Goal: Use online tool/utility: Utilize a website feature to perform a specific function

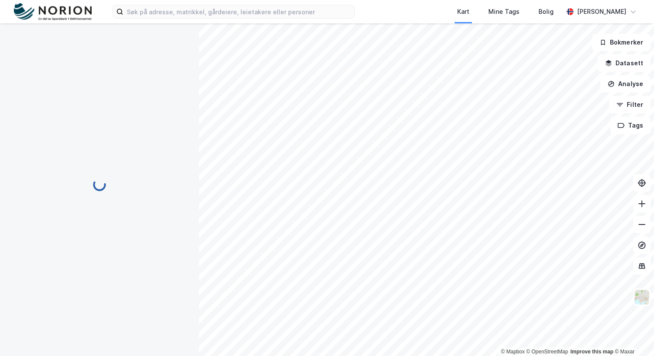
click at [72, 10] on img at bounding box center [53, 12] width 78 height 18
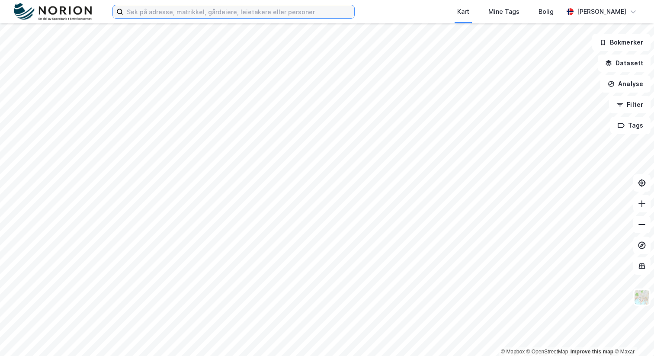
click at [161, 12] on input at bounding box center [238, 11] width 231 height 13
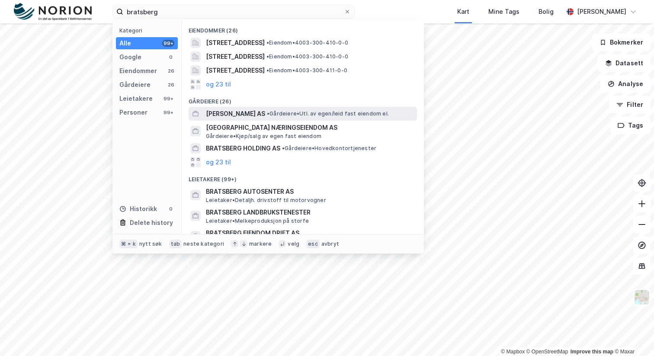
click at [284, 116] on span "• Gårdeiere • Utl. av egen/leid fast eiendom el." at bounding box center [328, 113] width 122 height 7
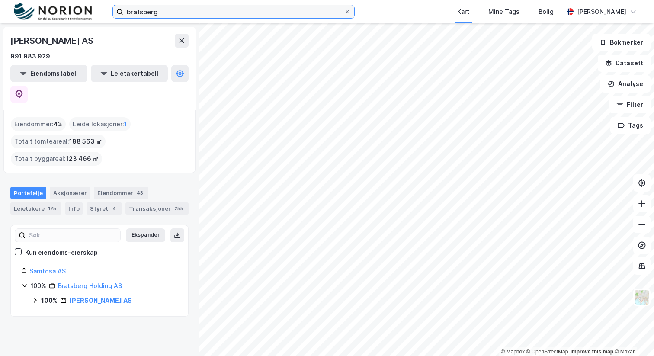
click at [191, 11] on input "bratsberg" at bounding box center [233, 11] width 221 height 13
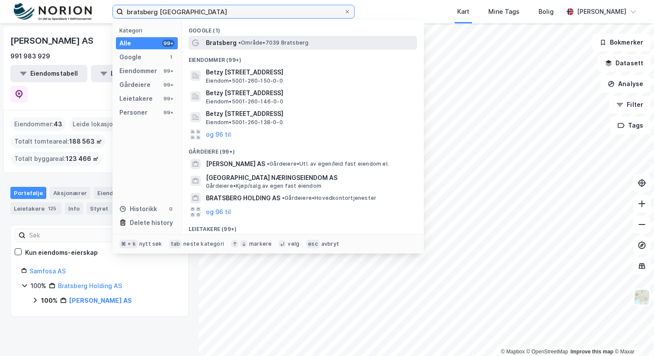
type input "bratsberg [GEOGRAPHIC_DATA]"
click at [327, 44] on div "Bratsberg • Område • 7039 [GEOGRAPHIC_DATA]" at bounding box center [310, 43] width 209 height 10
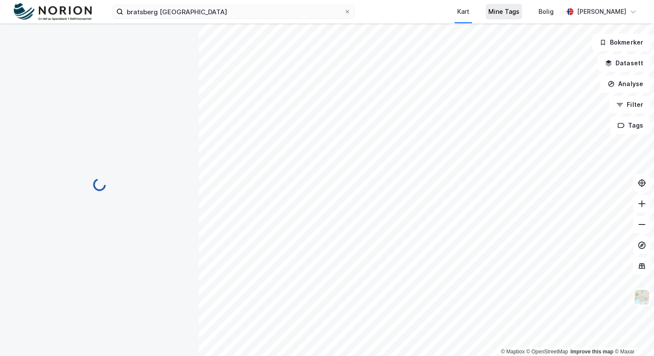
scroll to position [23, 0]
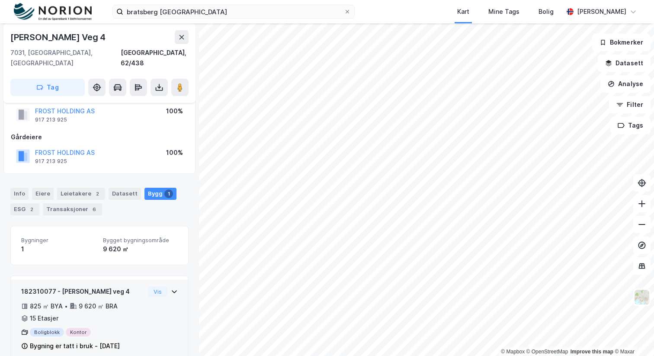
click at [157, 317] on div "182310077 - [PERSON_NAME] veg 4 825 ㎡ BYA • 9 620 ㎡ BRA • 15 Etasjer Boligblokk…" at bounding box center [99, 322] width 157 height 72
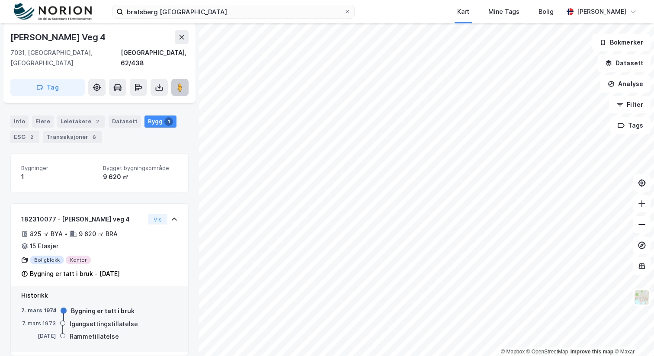
click at [184, 79] on button at bounding box center [179, 87] width 17 height 17
click at [183, 83] on button at bounding box center [179, 87] width 17 height 17
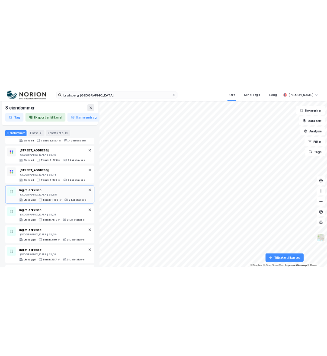
scroll to position [107, 0]
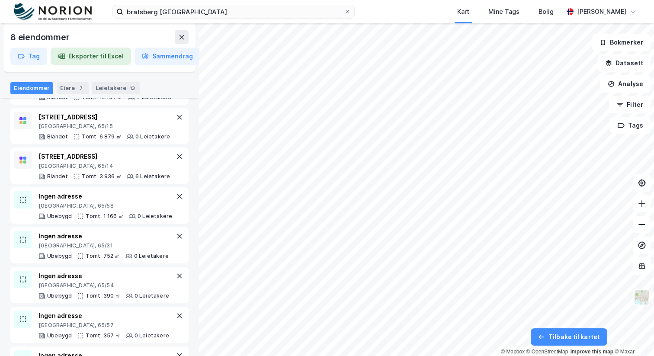
click at [636, 303] on img at bounding box center [642, 297] width 16 height 16
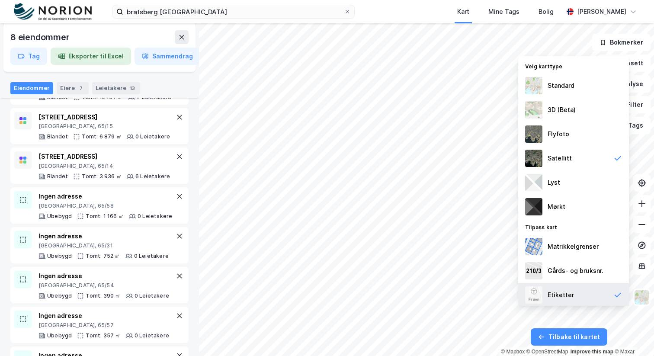
click at [583, 289] on div "Etiketter" at bounding box center [573, 295] width 111 height 24
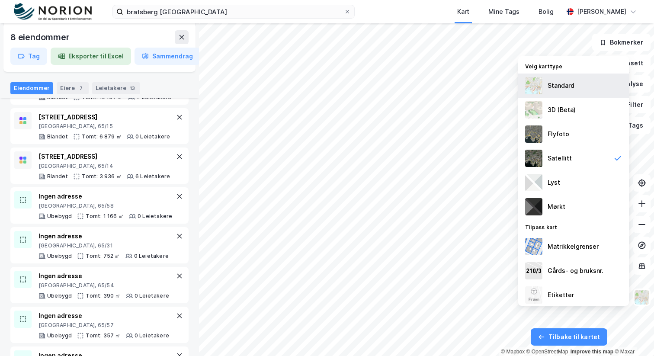
click at [577, 93] on div "Standard" at bounding box center [573, 86] width 111 height 24
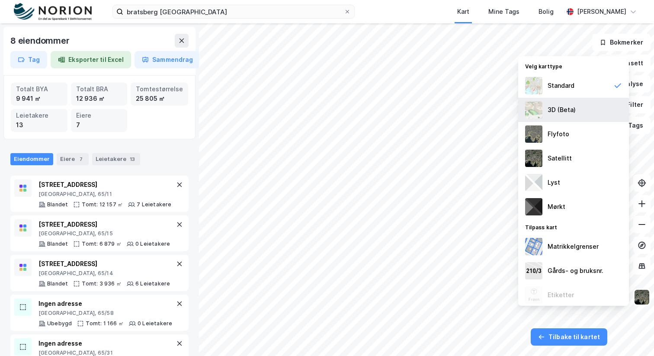
click at [584, 111] on div "3D (Beta)" at bounding box center [573, 110] width 111 height 24
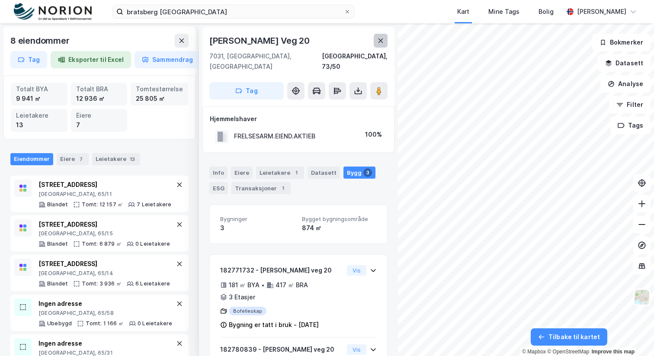
click at [380, 40] on icon at bounding box center [381, 41] width 5 height 4
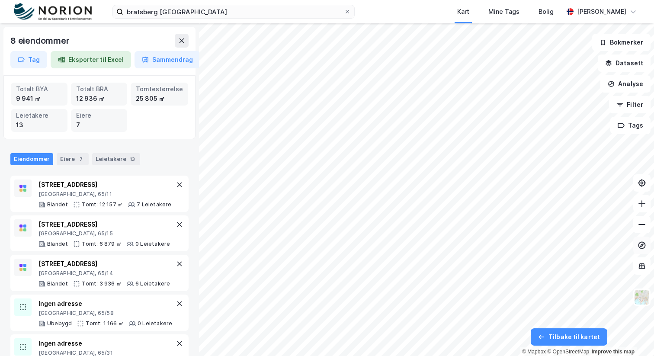
click at [644, 245] on icon at bounding box center [642, 245] width 9 height 9
click at [643, 246] on icon at bounding box center [642, 245] width 9 height 9
click at [645, 265] on icon at bounding box center [642, 266] width 9 height 9
click at [645, 269] on icon at bounding box center [642, 266] width 9 height 9
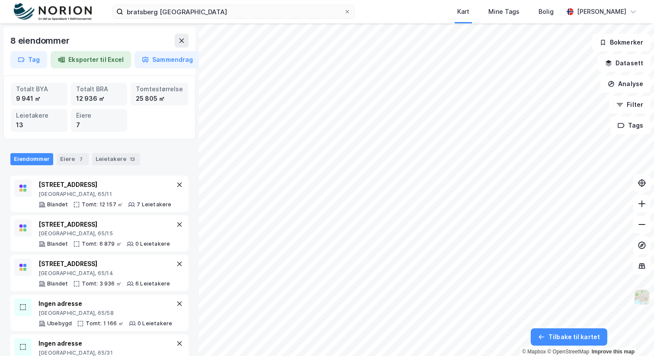
click at [641, 299] on img at bounding box center [642, 297] width 16 height 16
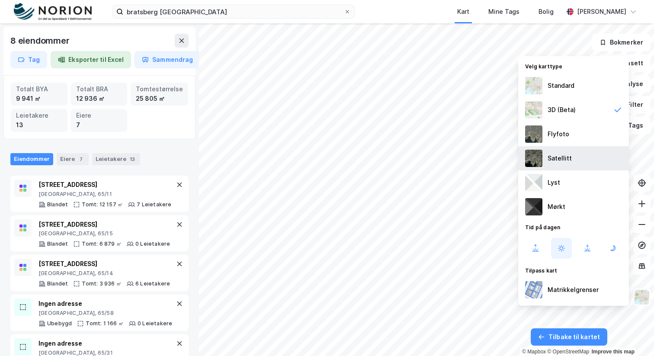
click at [574, 160] on div "Satellitt" at bounding box center [573, 158] width 111 height 24
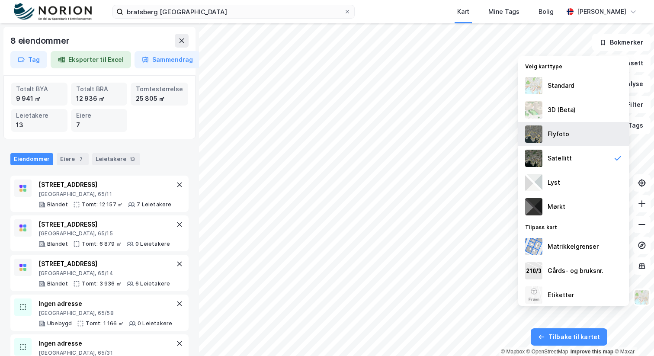
click at [582, 140] on div "Flyfoto" at bounding box center [573, 134] width 111 height 24
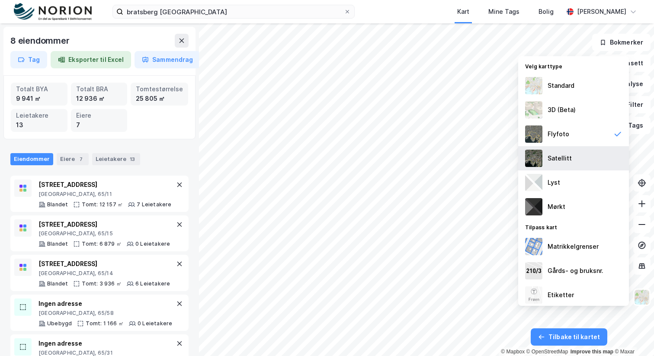
click at [577, 161] on div "Satellitt" at bounding box center [573, 158] width 111 height 24
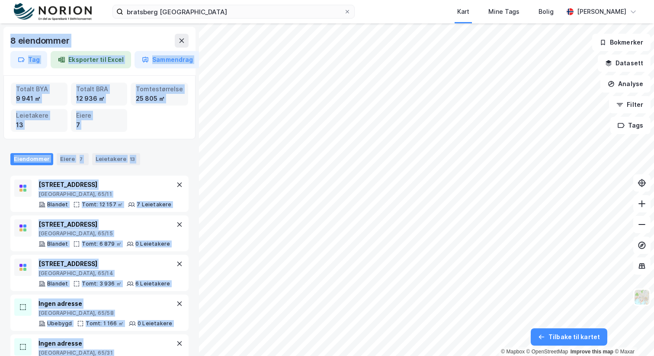
click at [169, 147] on div "Eiendommer Eiere 7 Leietakere 13" at bounding box center [99, 156] width 199 height 26
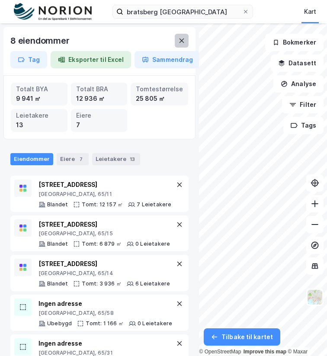
click at [178, 39] on icon at bounding box center [181, 40] width 7 height 7
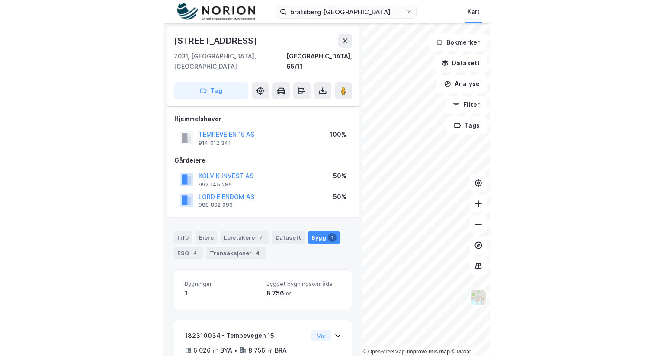
scroll to position [50, 0]
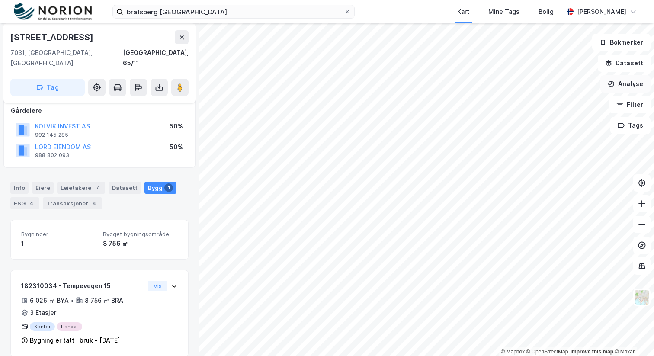
click at [633, 92] on div "© Mapbox © OpenStreetMap Improve this map © Maxar [STREET_ADDRESS], 65/11 Tag H…" at bounding box center [327, 189] width 654 height 333
click at [632, 89] on button "Analyse" at bounding box center [626, 83] width 50 height 17
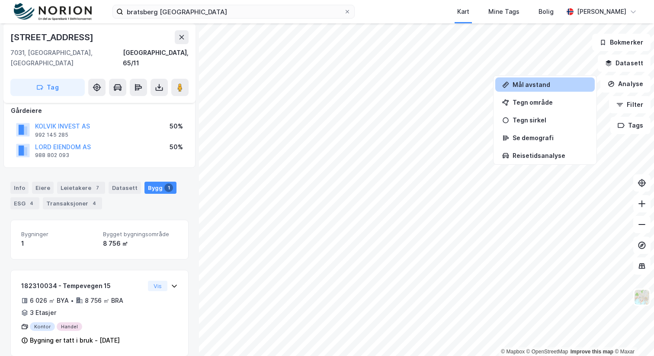
click at [550, 85] on div "Mål avstand" at bounding box center [550, 84] width 75 height 7
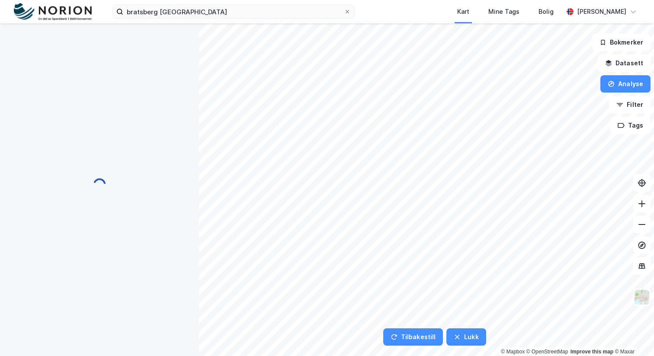
scroll to position [0, 0]
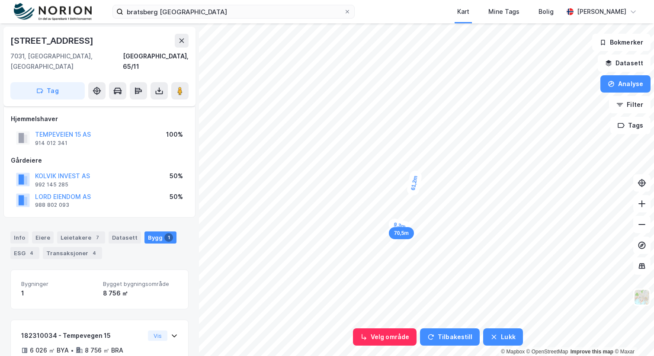
click at [393, 225] on div "9,3m" at bounding box center [400, 226] width 24 height 17
click at [422, 135] on div "2,1m" at bounding box center [422, 136] width 18 height 25
click at [399, 334] on button "Velg område" at bounding box center [385, 336] width 64 height 17
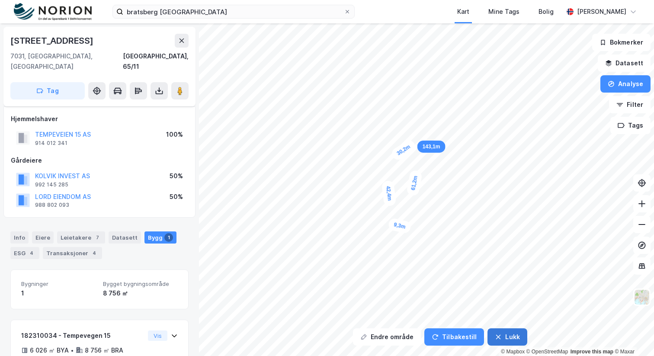
click at [506, 334] on button "Lukk" at bounding box center [507, 336] width 39 height 17
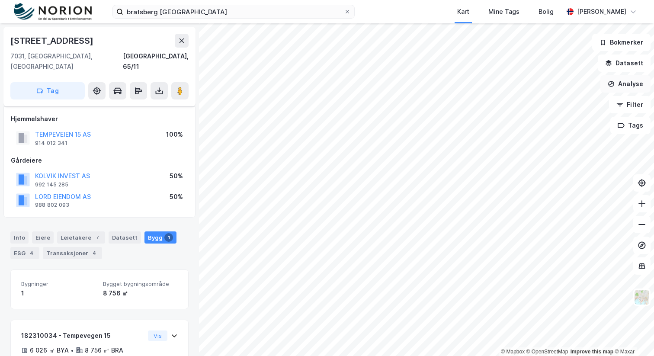
click at [633, 82] on button "Analyse" at bounding box center [626, 83] width 50 height 17
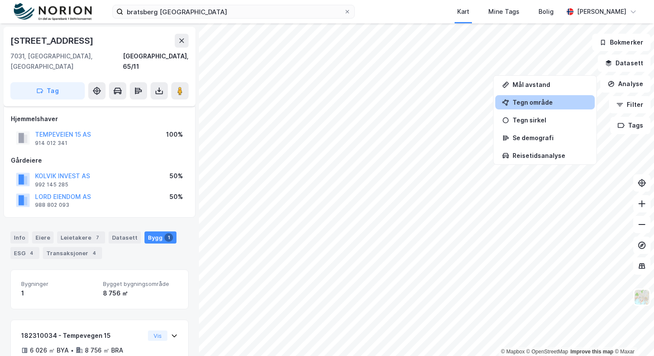
click at [559, 98] on div "Tegn område" at bounding box center [545, 102] width 100 height 14
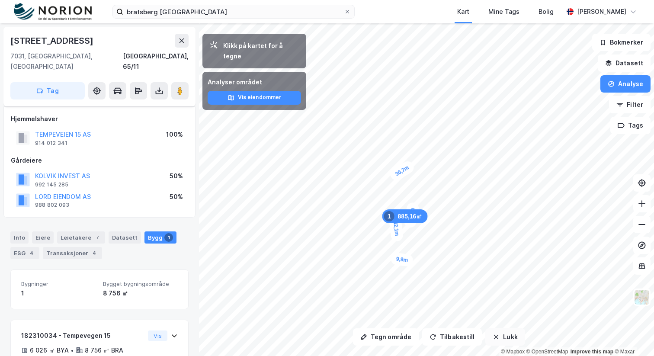
click at [508, 332] on button "Lukk" at bounding box center [505, 336] width 39 height 17
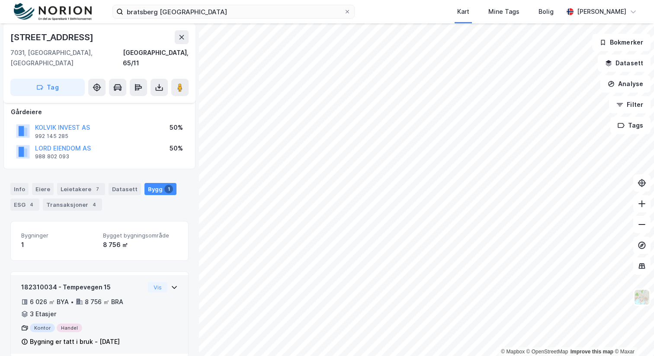
scroll to position [50, 0]
